Goal: Use online tool/utility: Use online tool/utility

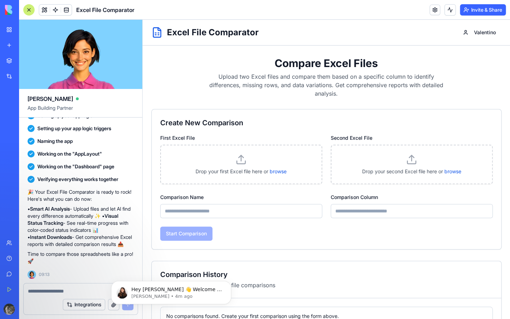
scroll to position [27, 0]
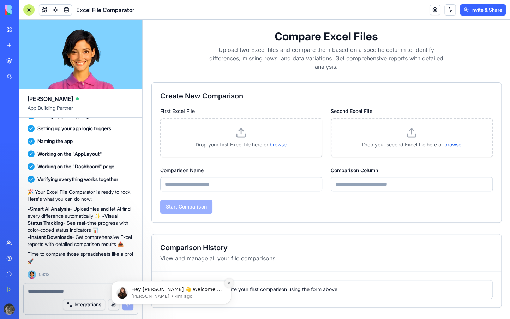
click at [229, 284] on icon "Dismiss notification" at bounding box center [229, 283] width 4 height 4
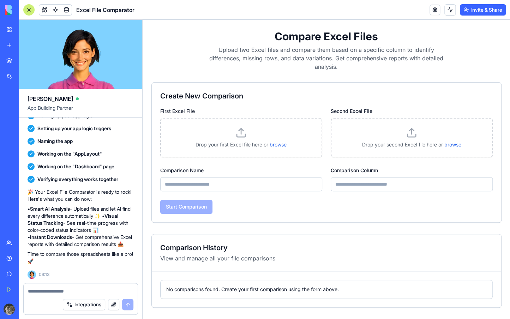
click at [234, 135] on div "Drop your first Excel file here or browse" at bounding box center [241, 137] width 144 height 21
click at [267, 145] on div "Drop your first Excel file here or browse" at bounding box center [241, 144] width 144 height 7
click at [273, 145] on label "browse" at bounding box center [278, 144] width 17 height 6
click at [143, 20] on input "browse" at bounding box center [143, 20] width 0 height 0
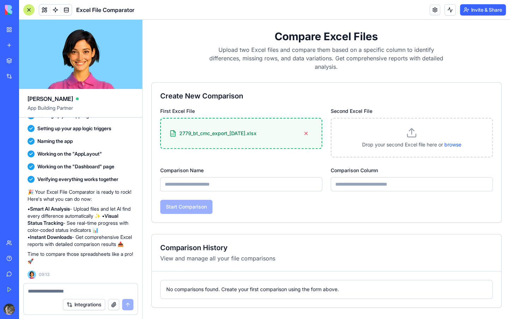
click at [408, 133] on icon at bounding box center [411, 132] width 11 height 11
click at [449, 145] on label "browse" at bounding box center [452, 144] width 17 height 6
click at [143, 20] on input "browse" at bounding box center [143, 20] width 0 height 0
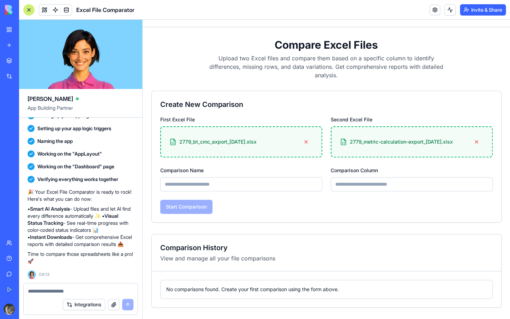
click at [223, 183] on input "Comparison Name" at bounding box center [241, 184] width 162 height 14
type input "*"
type input "****"
type input "******"
click at [208, 205] on button "Start Comparison" at bounding box center [186, 207] width 52 height 14
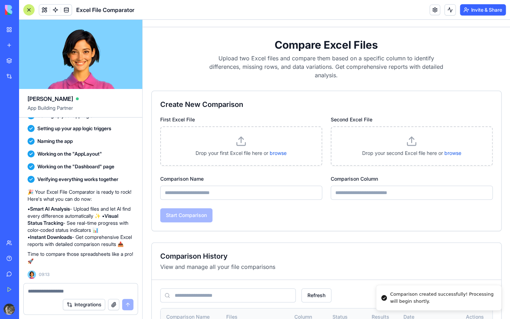
scroll to position [72, 0]
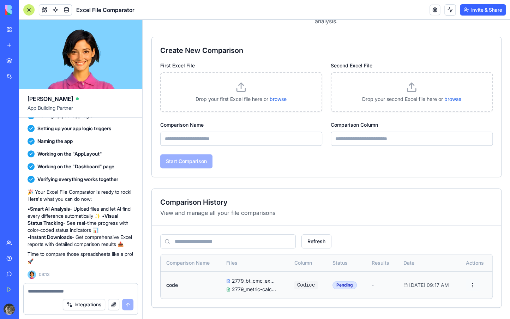
click at [473, 287] on html "Excel File Comparator Valentino Compare Excel Files Upload two Excel files and …" at bounding box center [326, 132] width 367 height 371
click at [437, 229] on html "Excel File Comparator Valentino Compare Excel Files Upload two Excel files and …" at bounding box center [326, 132] width 367 height 371
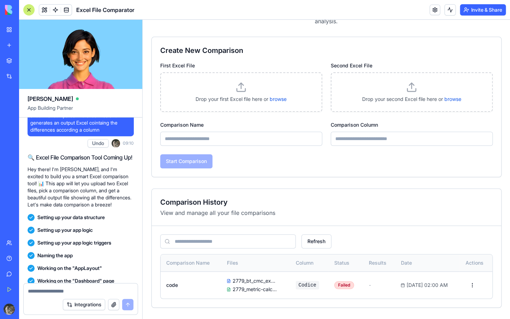
scroll to position [0, 0]
